Goal: Navigation & Orientation: Find specific page/section

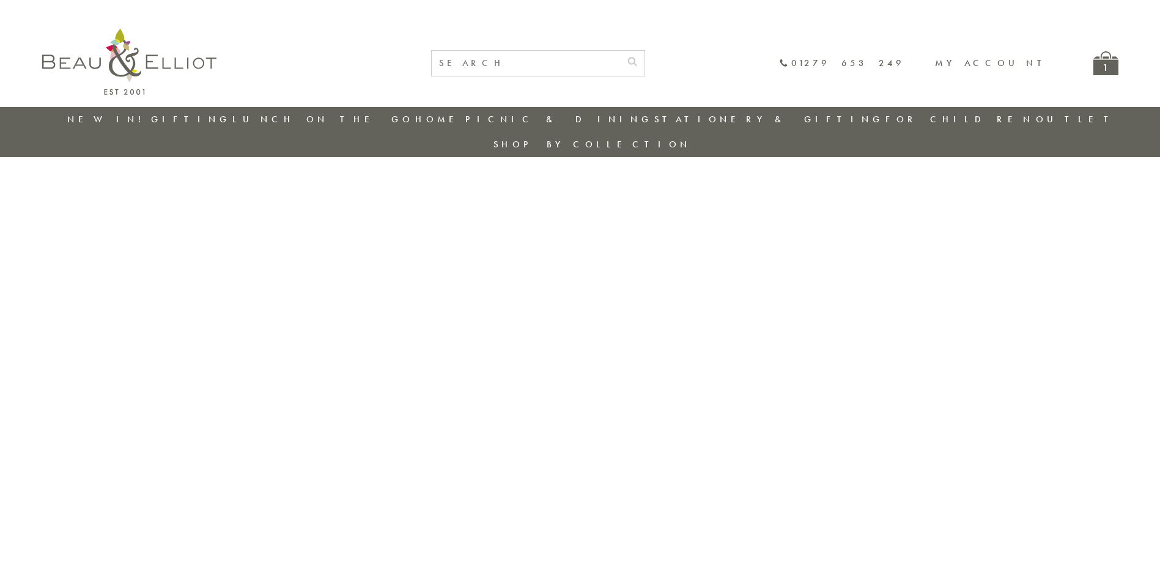
click at [1035, 117] on link "Outlet" at bounding box center [1075, 119] width 81 height 12
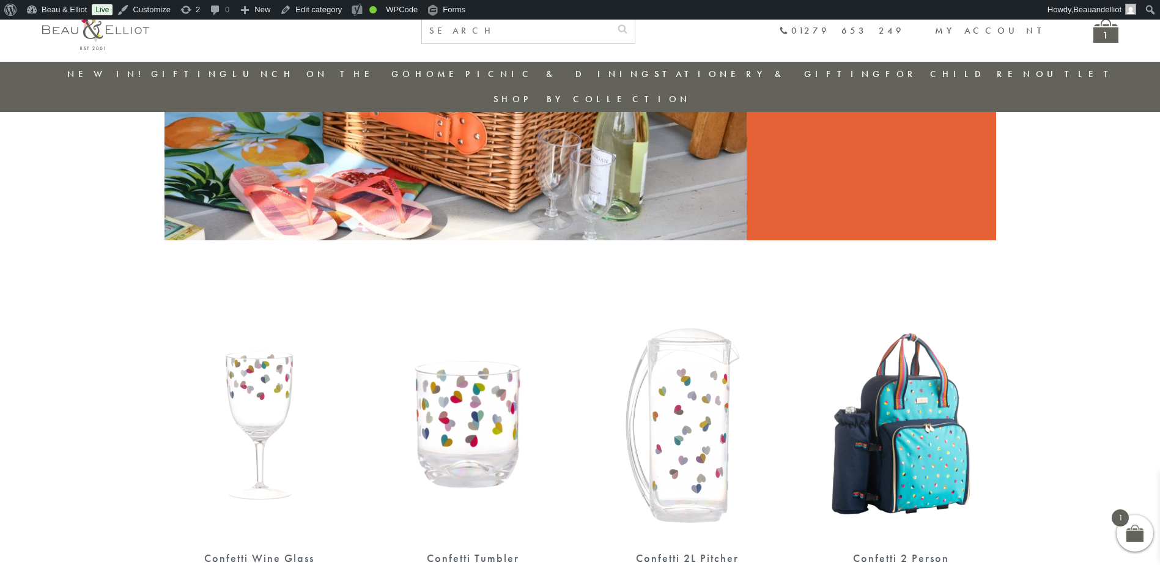
scroll to position [97, 0]
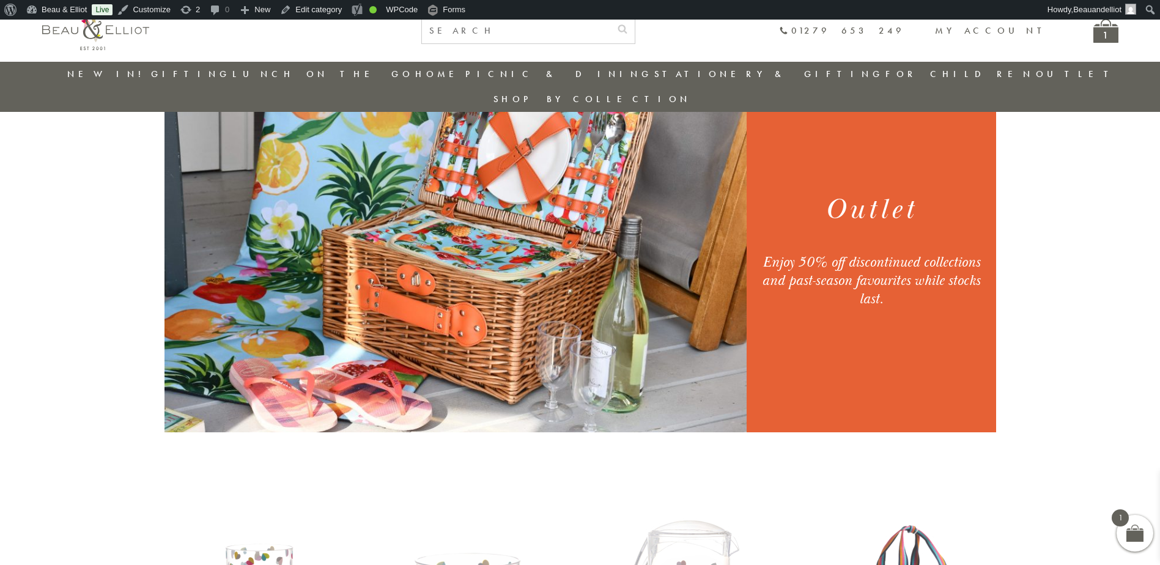
drag, startPoint x: 767, startPoint y: 240, endPoint x: 895, endPoint y: 270, distance: 131.2
click at [895, 270] on div "Enjoy 50% off discontinued collections and past-season favourites while stocks …" at bounding box center [870, 280] width 219 height 55
click at [759, 234] on div "Outlet Enjoy 50% off discontinued collections and past-season favourites while …" at bounding box center [871, 249] width 245 height 228
drag, startPoint x: 762, startPoint y: 238, endPoint x: 896, endPoint y: 277, distance: 139.9
click at [896, 277] on div "Enjoy 50% off discontinued collections and past-season favourites while stocks …" at bounding box center [870, 280] width 219 height 55
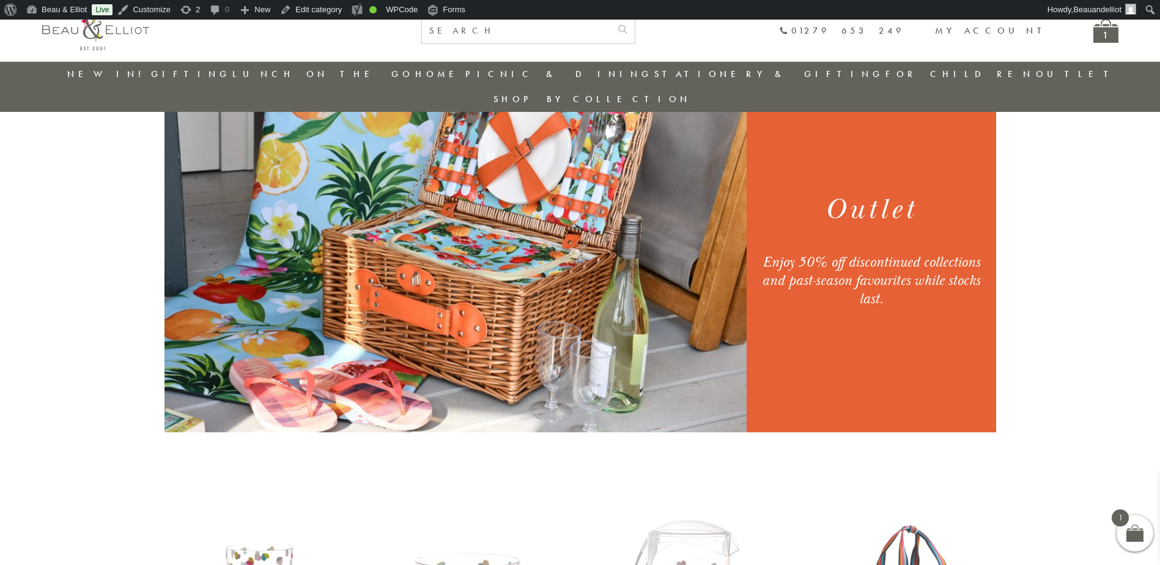
copy div "Enjoy 50% off discontinued collections and past-season favourites while stocks …"
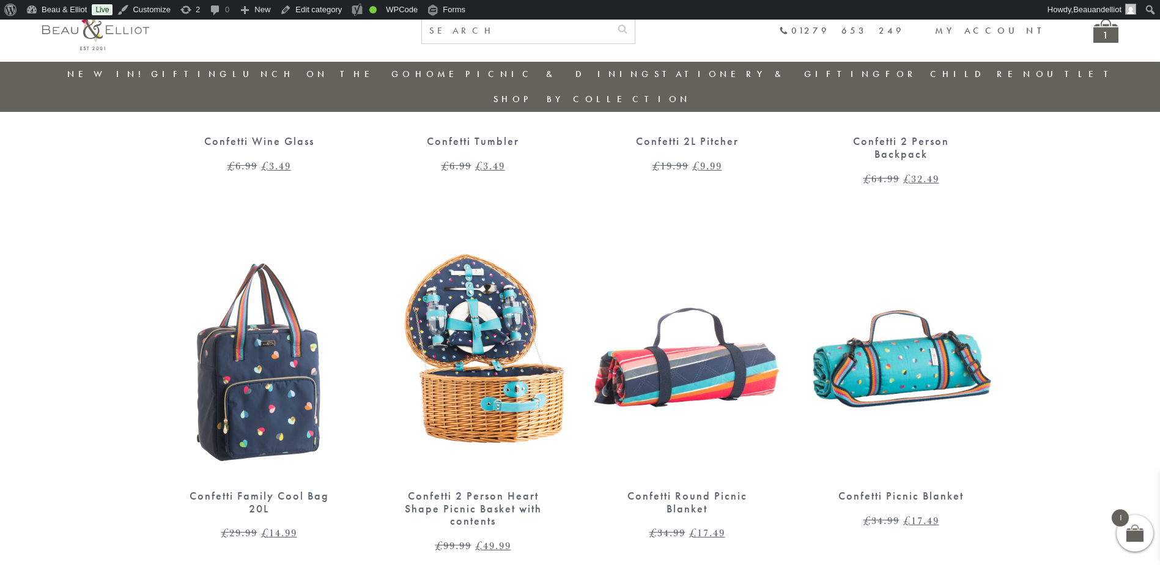
scroll to position [647, 0]
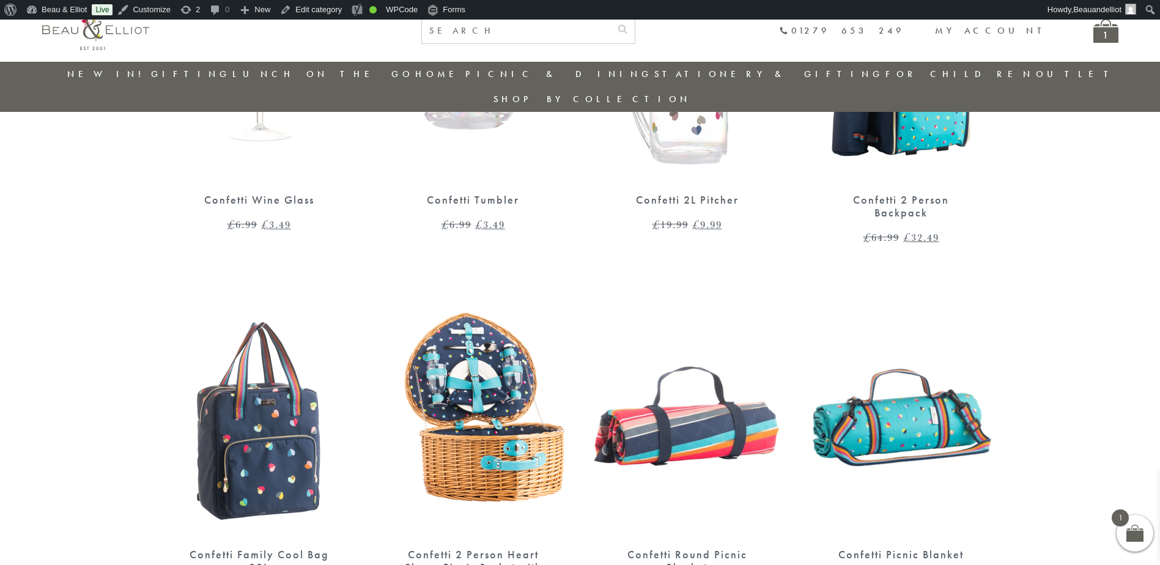
click at [96, 80] on li "New in!" at bounding box center [108, 74] width 82 height 25
click at [112, 70] on link "New in!" at bounding box center [108, 74] width 82 height 12
